Goal: Task Accomplishment & Management: Manage account settings

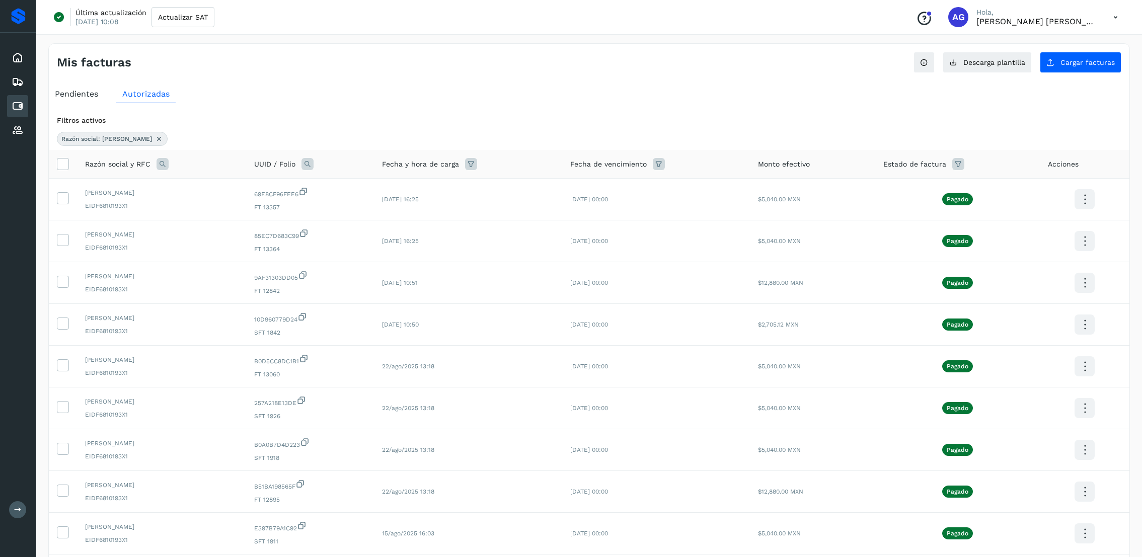
scroll to position [76, 0]
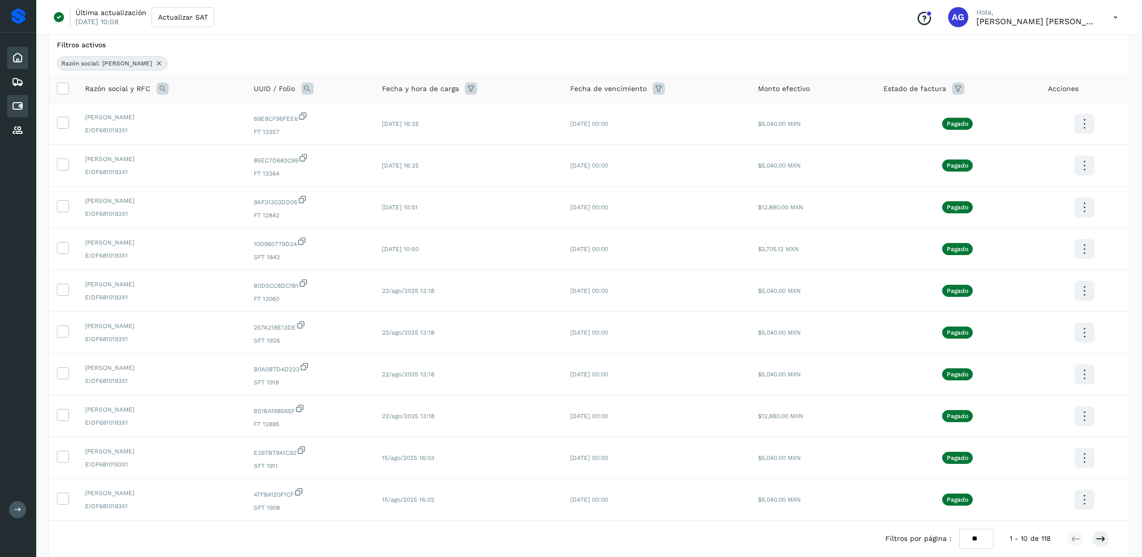
click at [26, 53] on div "Inicio" at bounding box center [17, 58] width 21 height 22
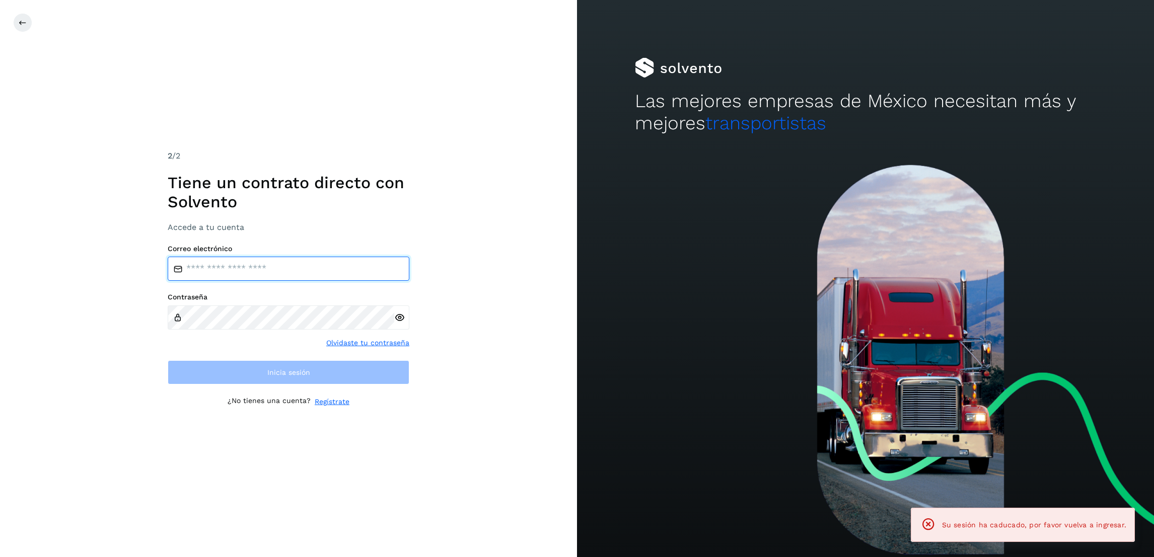
type input "**********"
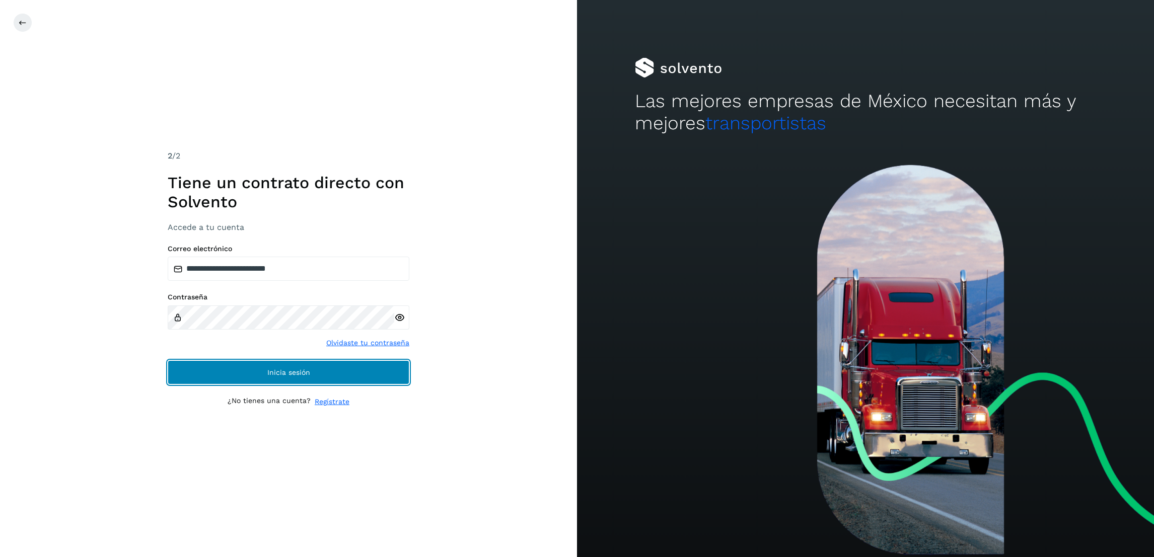
click at [364, 375] on button "Inicia sesión" at bounding box center [289, 372] width 242 height 24
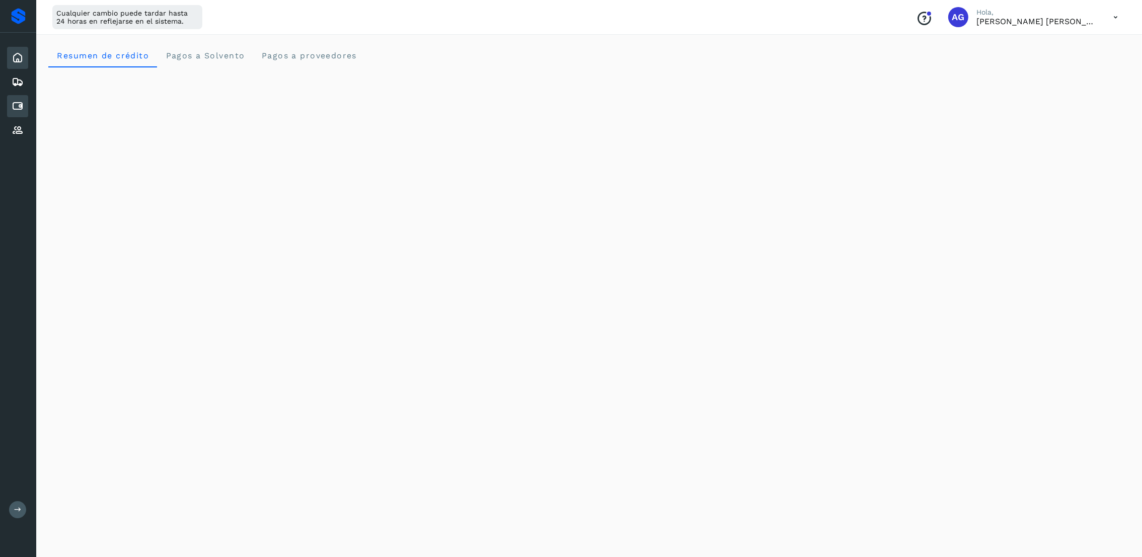
click at [13, 102] on icon at bounding box center [18, 106] width 12 height 12
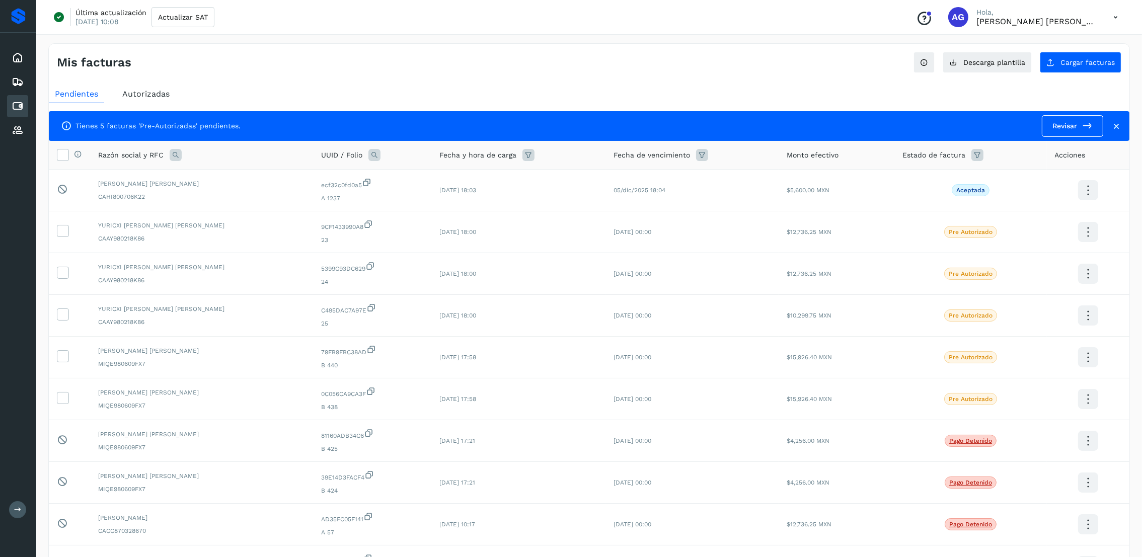
click at [1067, 121] on link "Revisar" at bounding box center [1072, 126] width 61 height 22
click at [139, 93] on span "Autorizadas" at bounding box center [145, 94] width 47 height 10
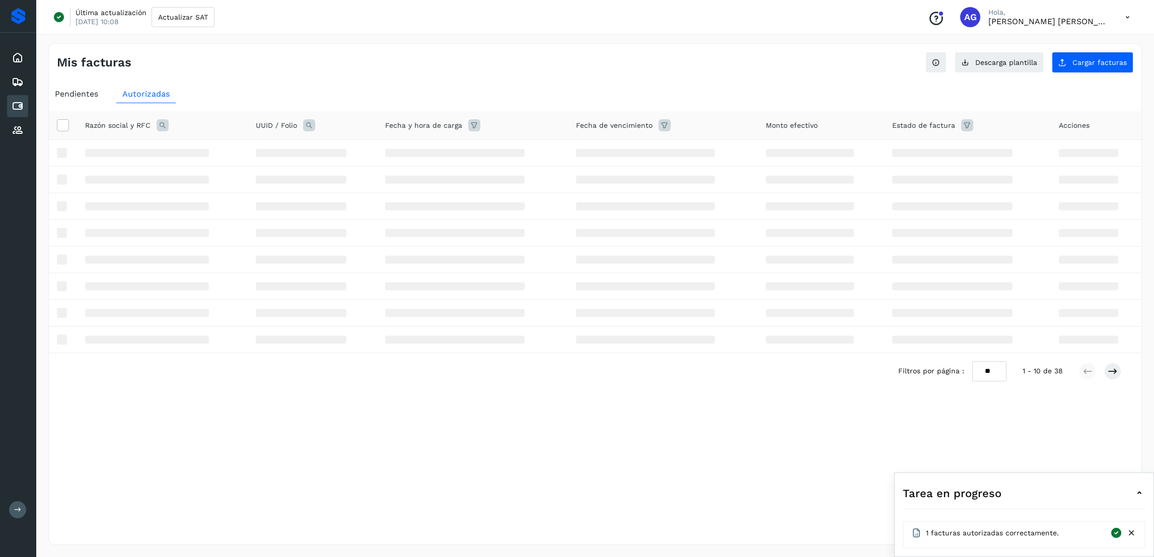
click at [1135, 492] on icon at bounding box center [1139, 493] width 12 height 12
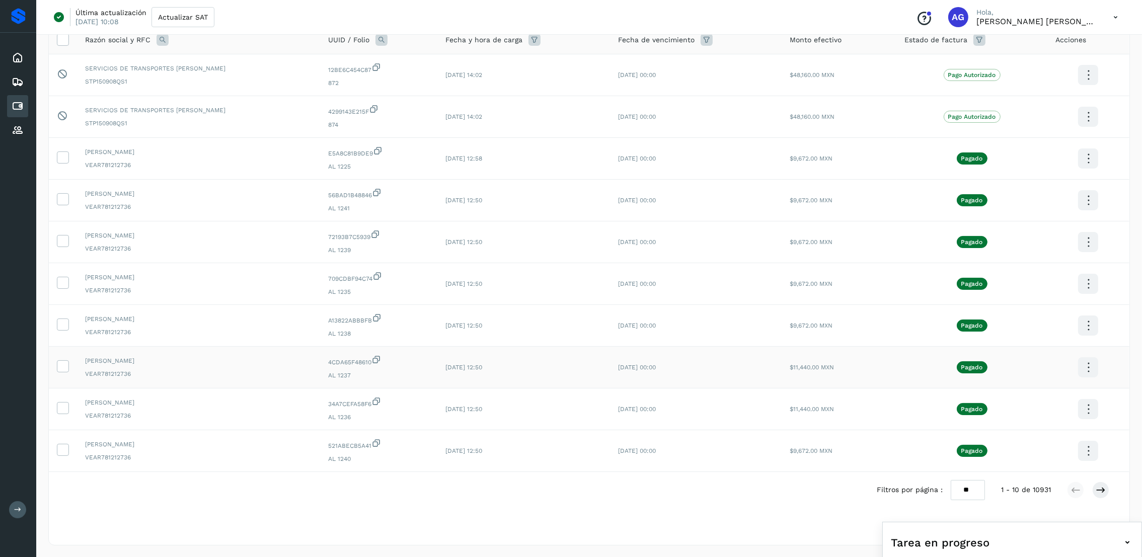
scroll to position [87, 0]
click at [1107, 491] on button at bounding box center [1100, 489] width 17 height 17
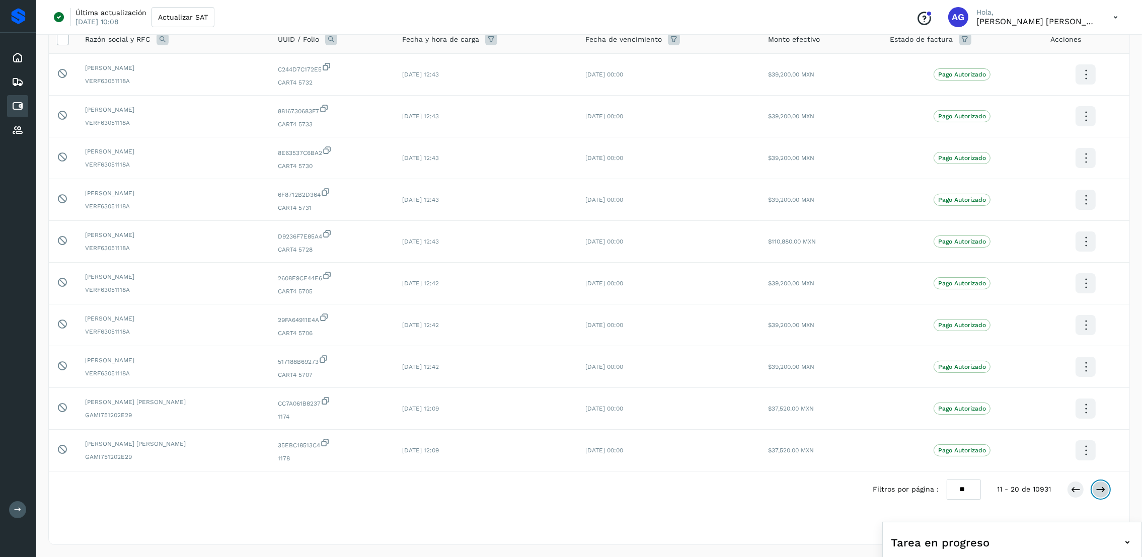
click at [1106, 489] on button at bounding box center [1100, 489] width 17 height 17
click at [1068, 487] on button at bounding box center [1075, 489] width 17 height 17
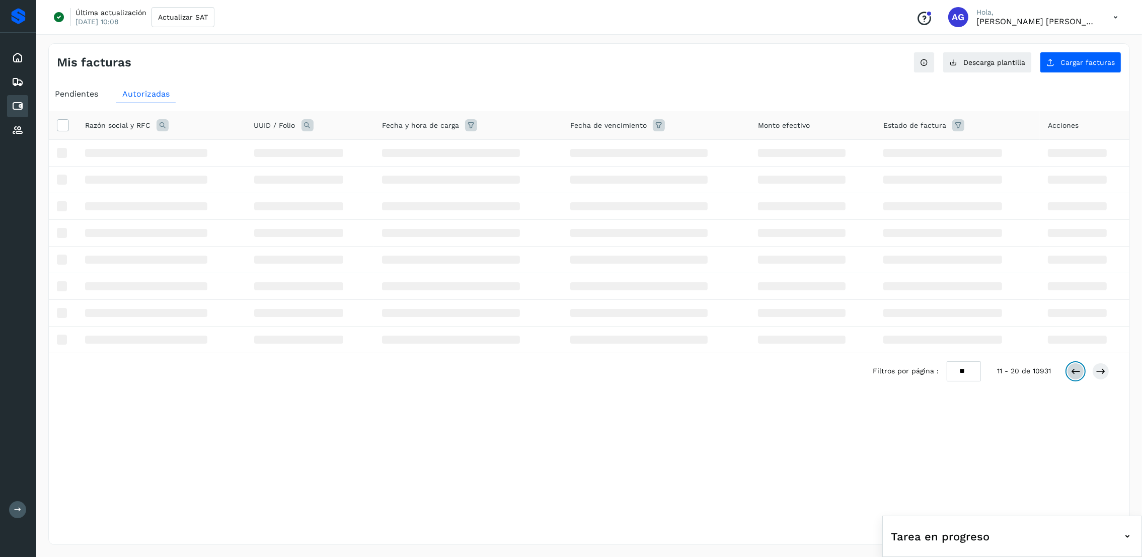
scroll to position [0, 0]
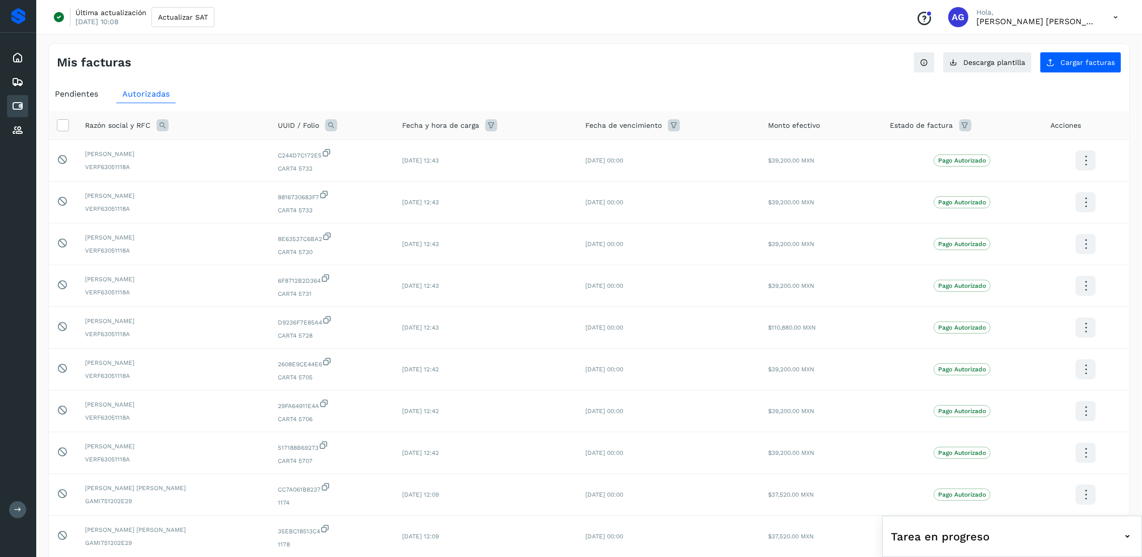
click at [1128, 538] on icon at bounding box center [1128, 537] width 12 height 12
click at [1126, 451] on icon at bounding box center [1128, 454] width 12 height 12
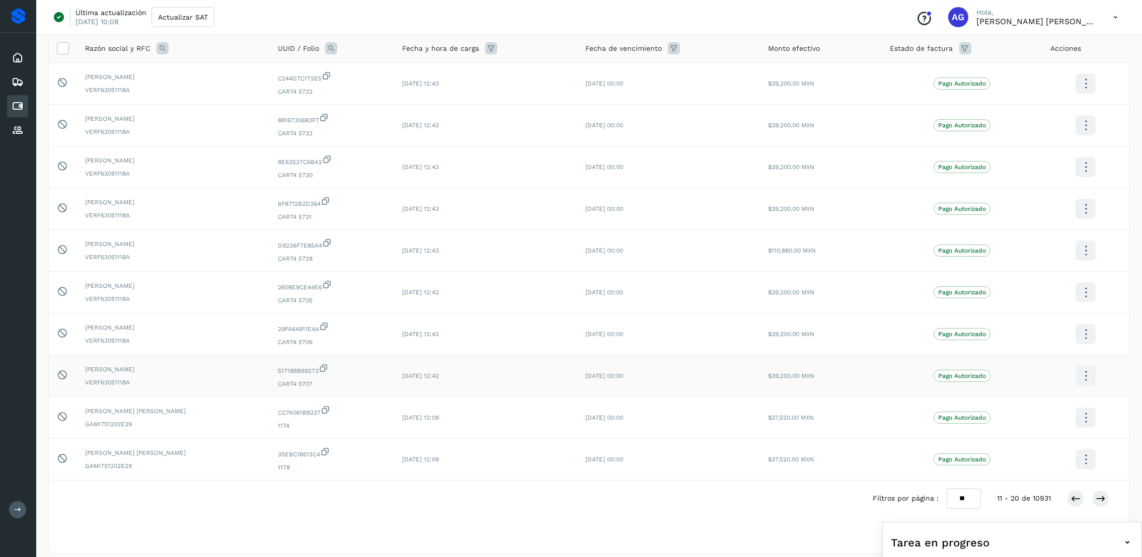
scroll to position [87, 0]
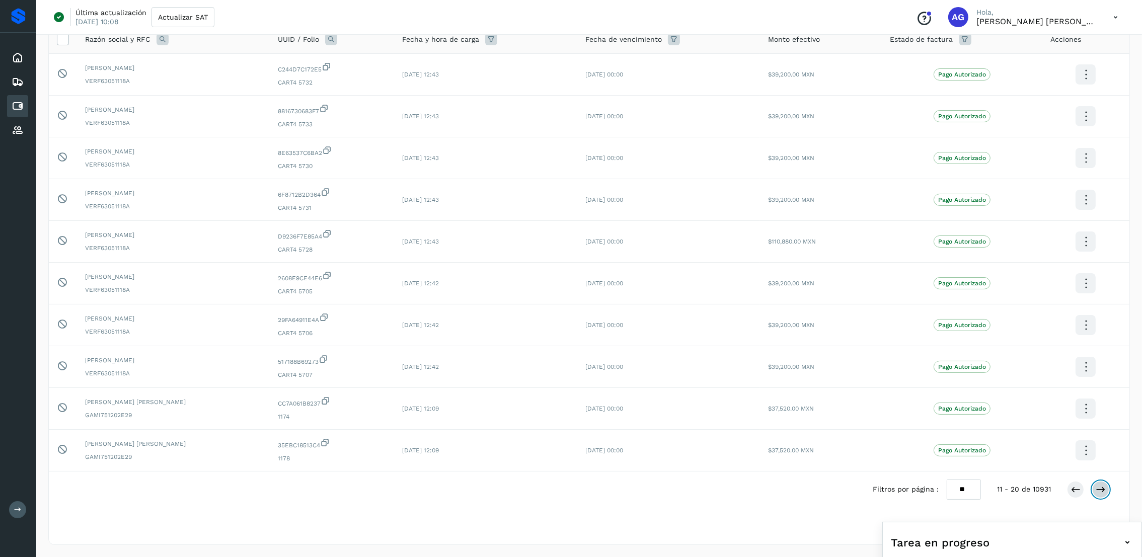
click at [1100, 490] on icon at bounding box center [1101, 490] width 10 height 10
click at [1098, 485] on icon at bounding box center [1101, 490] width 10 height 10
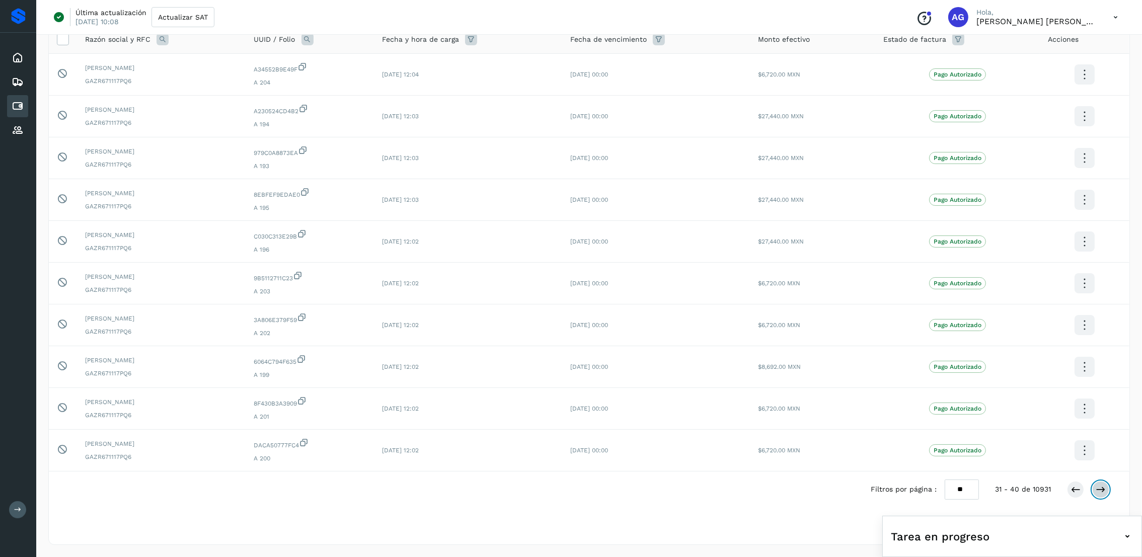
click at [1098, 495] on button at bounding box center [1100, 489] width 17 height 17
